Goal: Navigation & Orientation: Find specific page/section

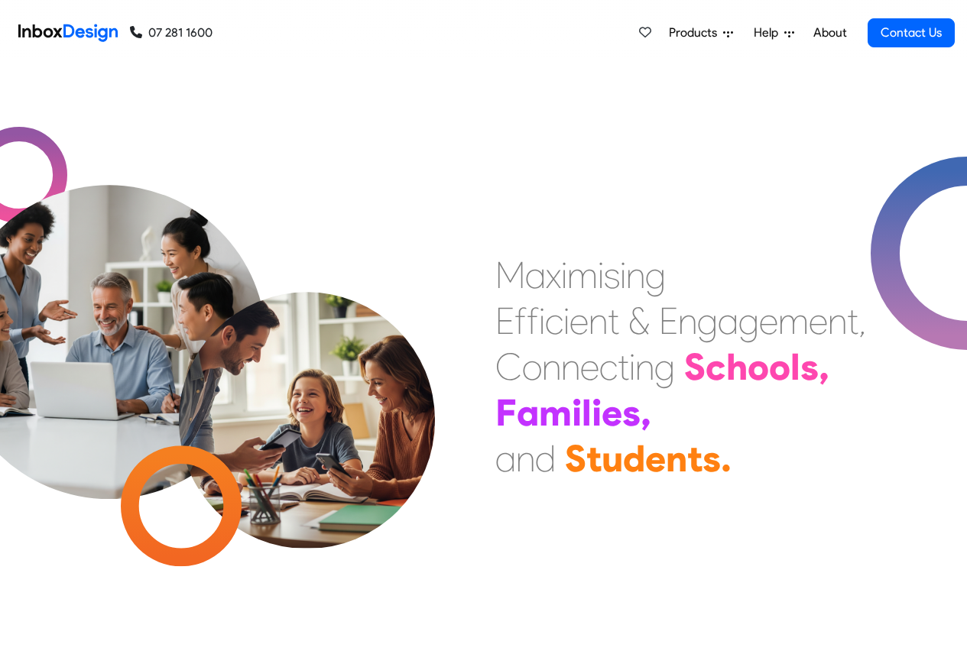
click at [824, 33] on link "About" at bounding box center [829, 33] width 42 height 31
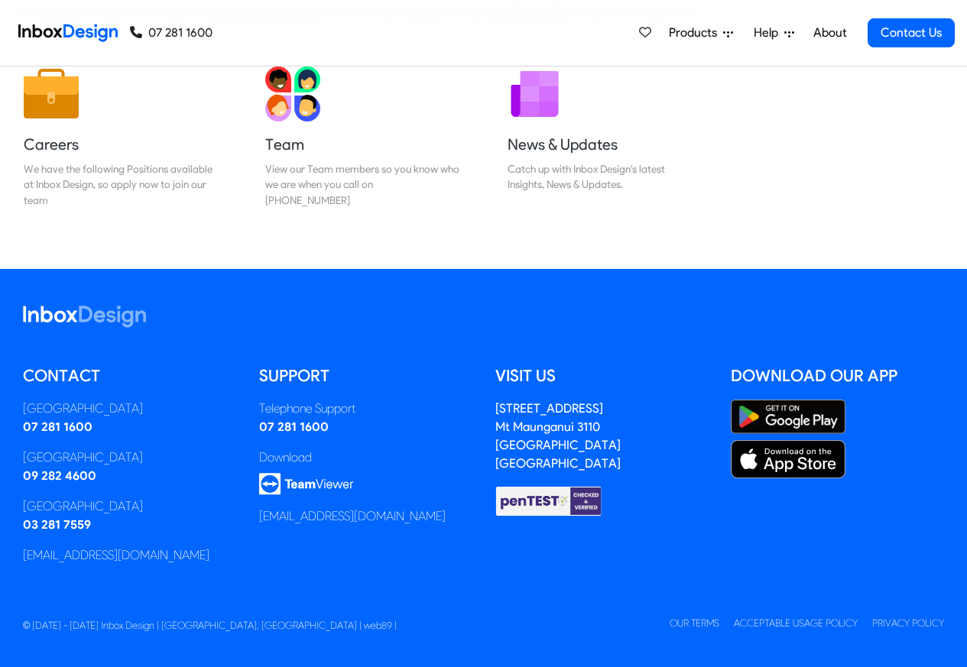
scroll to position [254, 0]
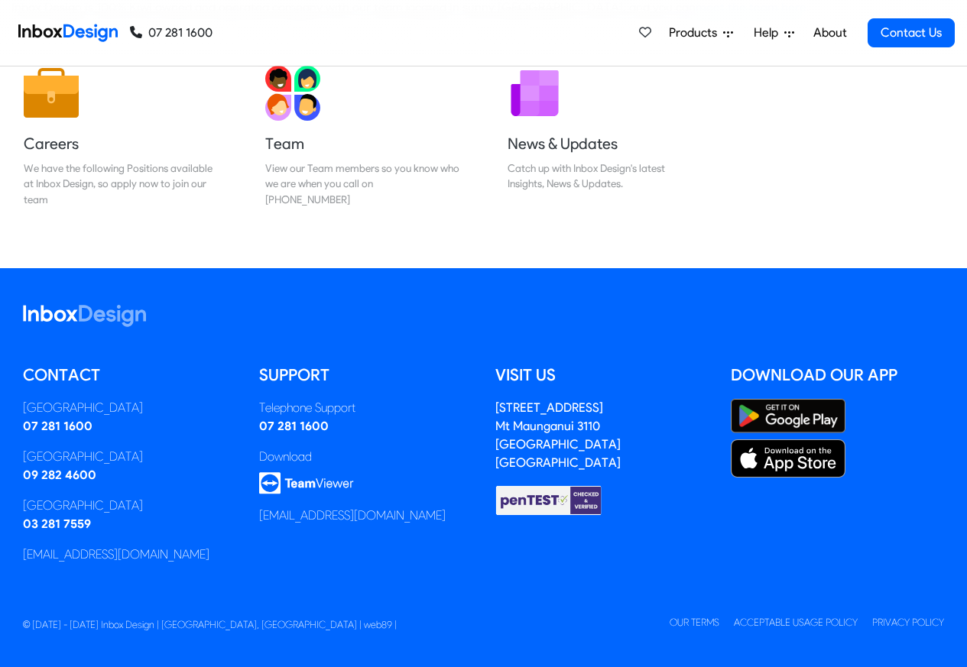
click at [62, 33] on img at bounding box center [67, 33] width 99 height 31
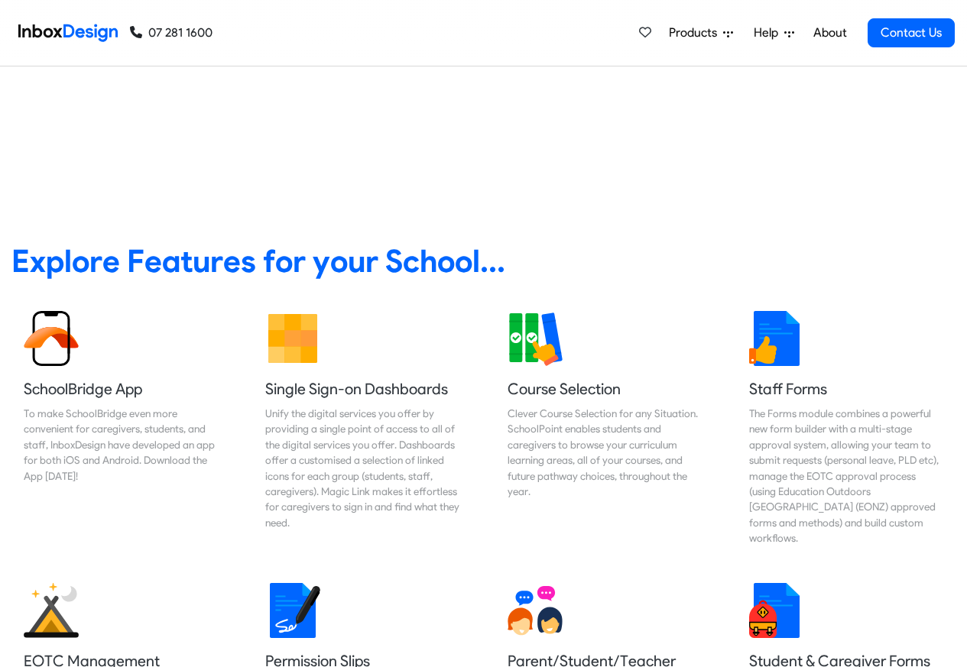
scroll to position [275, 0]
